Goal: Go to known website: Access a specific website the user already knows

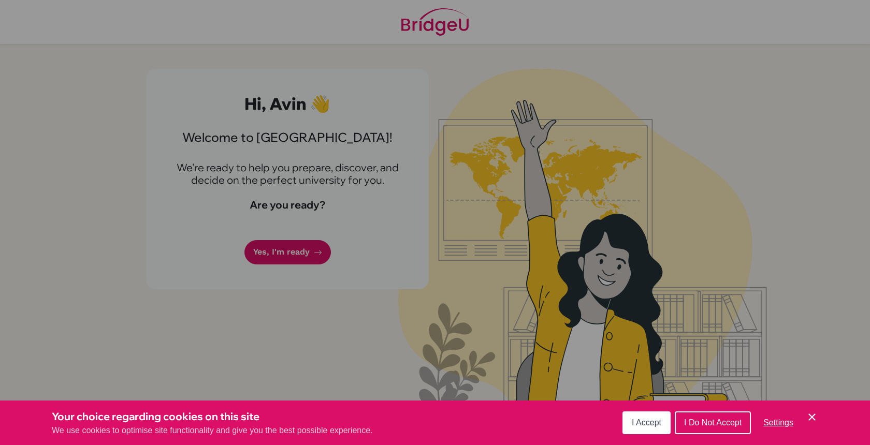
click at [301, 252] on div "Cookie Preferences" at bounding box center [435, 222] width 870 height 445
click at [651, 424] on span "I Accept" at bounding box center [647, 422] width 30 height 9
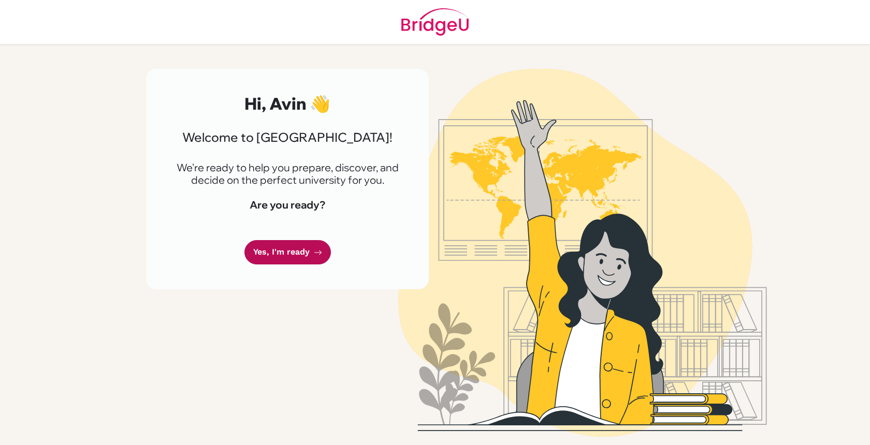
click at [288, 244] on link "Yes, I'm ready" at bounding box center [287, 252] width 86 height 24
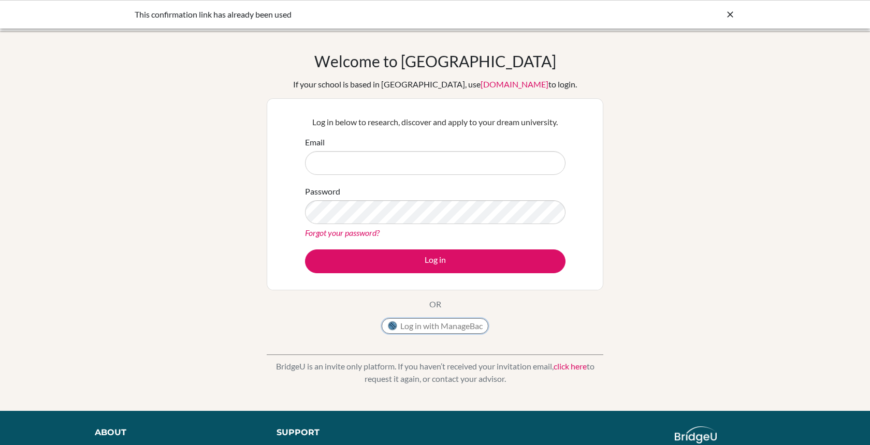
click at [422, 326] on button "Log in with ManageBac" at bounding box center [435, 327] width 107 height 16
